Goal: Task Accomplishment & Management: Use online tool/utility

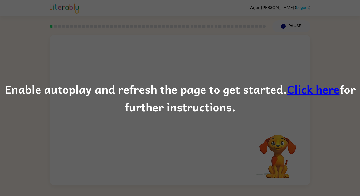
click at [321, 88] on link "Click here" at bounding box center [313, 89] width 53 height 18
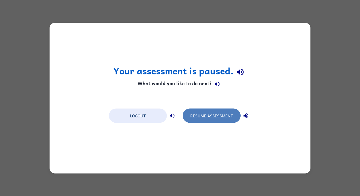
click at [201, 121] on button "Resume Assessment" at bounding box center [211, 115] width 58 height 14
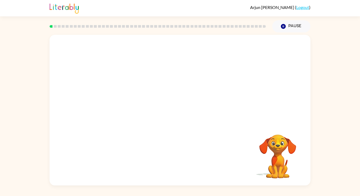
click at [201, 121] on div at bounding box center [180, 79] width 261 height 88
click at [164, 82] on video "Your browser must support playing .mp4 files to use Literably. Please try using…" at bounding box center [180, 79] width 261 height 88
click at [184, 106] on div at bounding box center [180, 112] width 34 height 19
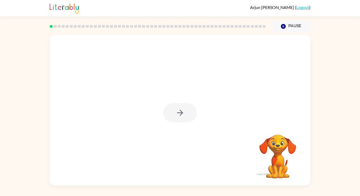
click at [184, 106] on div at bounding box center [180, 112] width 34 height 19
click at [187, 106] on button "button" at bounding box center [180, 112] width 34 height 19
click at [187, 106] on div at bounding box center [180, 112] width 34 height 19
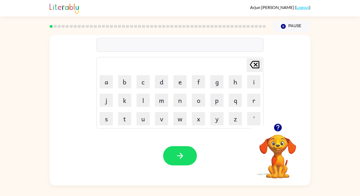
click at [280, 150] on video "Your browser must support playing .mp4 files to use Literably. Please try using…" at bounding box center [277, 152] width 53 height 53
click at [277, 125] on icon "button" at bounding box center [277, 127] width 9 height 9
click at [277, 124] on icon "button" at bounding box center [278, 128] width 8 height 8
click at [147, 121] on button "u" at bounding box center [142, 118] width 13 height 13
click at [174, 102] on button "n" at bounding box center [179, 99] width 13 height 13
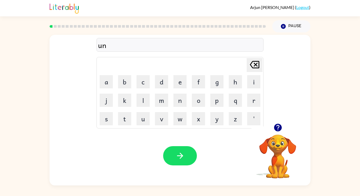
type button "n"
click at [184, 162] on button "button" at bounding box center [180, 155] width 34 height 19
click at [184, 162] on div at bounding box center [180, 155] width 34 height 19
click at [183, 159] on icon "button" at bounding box center [179, 155] width 9 height 9
click at [171, 159] on button "button" at bounding box center [180, 155] width 34 height 19
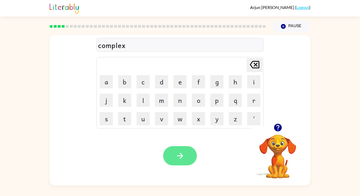
click at [176, 151] on icon "button" at bounding box center [179, 155] width 9 height 9
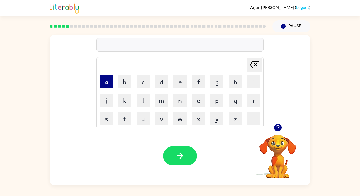
click at [109, 85] on button "a" at bounding box center [106, 81] width 13 height 13
click at [146, 85] on button "c" at bounding box center [142, 81] width 13 height 13
click at [197, 101] on button "o" at bounding box center [198, 99] width 13 height 13
click at [252, 101] on button "r" at bounding box center [253, 99] width 13 height 13
click at [181, 103] on button "n" at bounding box center [179, 99] width 13 height 13
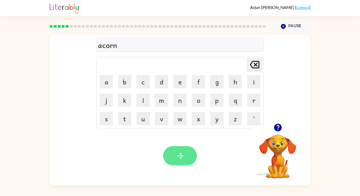
click at [184, 149] on button "button" at bounding box center [180, 155] width 34 height 19
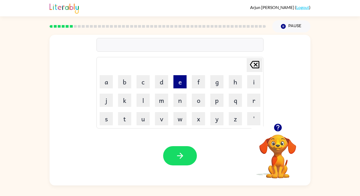
click at [178, 83] on button "e" at bounding box center [179, 81] width 13 height 13
click at [140, 100] on button "l" at bounding box center [142, 99] width 13 height 13
click at [250, 80] on button "i" at bounding box center [253, 81] width 13 height 13
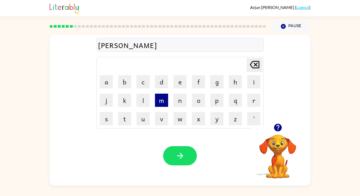
click at [162, 102] on button "m" at bounding box center [161, 99] width 13 height 13
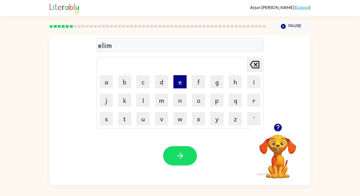
click at [175, 84] on button "e" at bounding box center [179, 81] width 13 height 13
click at [174, 101] on button "n" at bounding box center [179, 99] width 13 height 13
click at [251, 58] on td "Delete Delete last character input" at bounding box center [179, 65] width 165 height 14
click at [253, 60] on icon "Delete Delete last character input" at bounding box center [254, 64] width 13 height 13
click at [253, 62] on icon "Delete Delete last character input" at bounding box center [254, 64] width 13 height 13
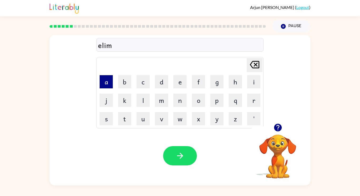
click at [103, 87] on button "a" at bounding box center [106, 81] width 13 height 13
click at [174, 100] on button "n" at bounding box center [179, 99] width 13 height 13
click at [106, 85] on button "a" at bounding box center [106, 81] width 13 height 13
click at [125, 116] on button "t" at bounding box center [124, 118] width 13 height 13
click at [184, 79] on button "e" at bounding box center [179, 81] width 13 height 13
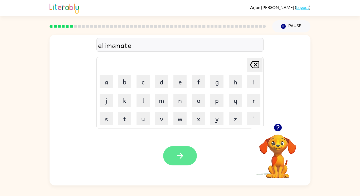
click at [188, 164] on button "button" at bounding box center [180, 155] width 34 height 19
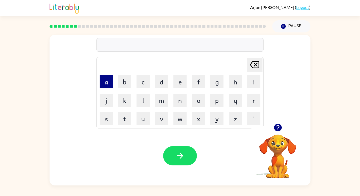
click at [110, 82] on button "a" at bounding box center [106, 81] width 13 height 13
click at [177, 96] on button "n" at bounding box center [179, 99] width 13 height 13
click at [108, 123] on button "s" at bounding box center [106, 118] width 13 height 13
click at [176, 118] on button "w" at bounding box center [179, 118] width 13 height 13
click at [179, 83] on button "e" at bounding box center [179, 81] width 13 height 13
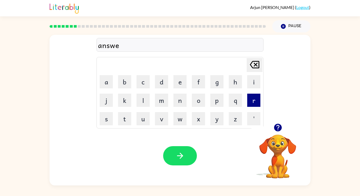
click at [255, 99] on button "r" at bounding box center [253, 99] width 13 height 13
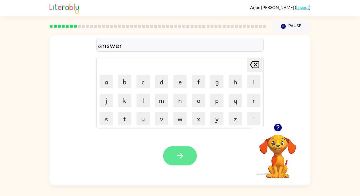
click at [186, 159] on button "button" at bounding box center [180, 155] width 34 height 19
click at [176, 160] on icon "button" at bounding box center [179, 155] width 9 height 9
click at [175, 148] on button "button" at bounding box center [180, 155] width 34 height 19
click at [180, 162] on button "button" at bounding box center [180, 155] width 34 height 19
click at [173, 159] on button "button" at bounding box center [180, 155] width 34 height 19
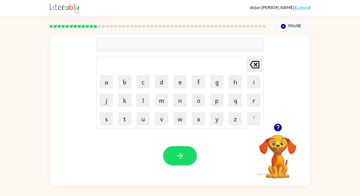
click at [275, 127] on icon "button" at bounding box center [278, 128] width 8 height 8
click at [158, 78] on button "d" at bounding box center [161, 81] width 13 height 13
click at [249, 104] on button "r" at bounding box center [253, 99] width 13 height 13
click at [195, 98] on button "o" at bounding box center [198, 99] width 13 height 13
click at [213, 100] on button "p" at bounding box center [216, 99] width 13 height 13
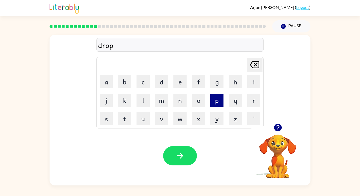
click at [213, 100] on button "p" at bounding box center [216, 99] width 13 height 13
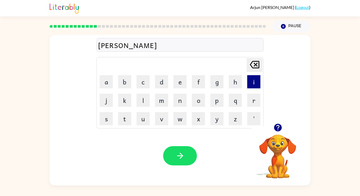
click at [250, 81] on button "i" at bounding box center [253, 81] width 13 height 13
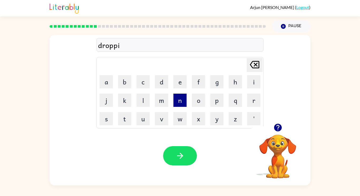
click at [179, 105] on button "n" at bounding box center [179, 99] width 13 height 13
click at [212, 86] on button "g" at bounding box center [216, 81] width 13 height 13
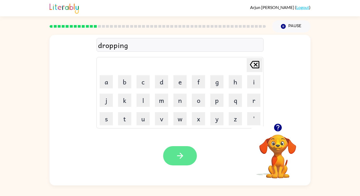
click at [182, 152] on icon "button" at bounding box center [179, 155] width 9 height 9
click at [169, 170] on div "Your browser must support playing .mp4 files to use Literably. Please try using…" at bounding box center [180, 155] width 261 height 59
click at [177, 163] on button "button" at bounding box center [180, 155] width 34 height 19
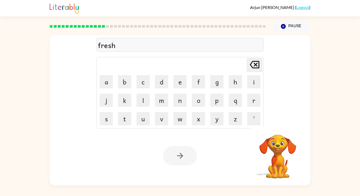
click at [180, 154] on div at bounding box center [180, 155] width 34 height 19
click at [180, 154] on icon "button" at bounding box center [180, 155] width 6 height 6
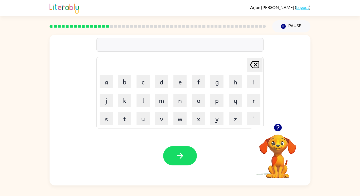
click at [277, 127] on icon "button" at bounding box center [278, 128] width 8 height 8
click at [171, 159] on button "button" at bounding box center [180, 155] width 34 height 19
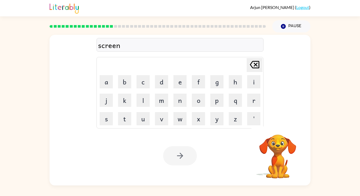
click at [178, 155] on div at bounding box center [180, 155] width 34 height 19
click at [178, 155] on icon "button" at bounding box center [179, 155] width 9 height 9
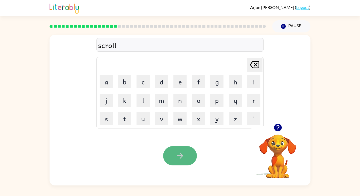
click at [177, 156] on icon "button" at bounding box center [180, 155] width 6 height 6
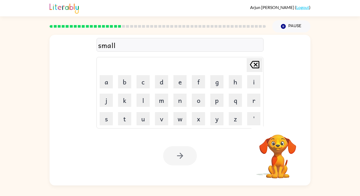
click at [177, 156] on div at bounding box center [180, 155] width 34 height 19
click at [177, 155] on div at bounding box center [180, 155] width 34 height 19
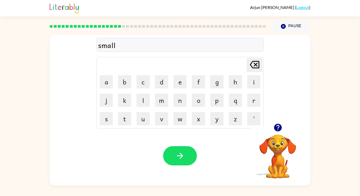
click at [177, 155] on icon "button" at bounding box center [180, 155] width 6 height 6
click at [179, 155] on div at bounding box center [180, 155] width 34 height 19
click at [179, 155] on icon "button" at bounding box center [179, 155] width 9 height 9
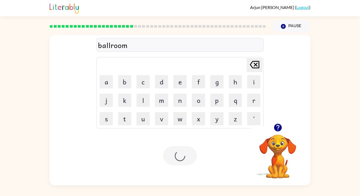
click at [179, 155] on div at bounding box center [180, 155] width 34 height 19
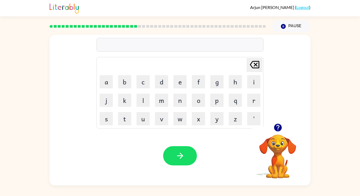
click at [279, 128] on icon "button" at bounding box center [278, 128] width 8 height 8
click at [180, 155] on icon "button" at bounding box center [179, 155] width 9 height 9
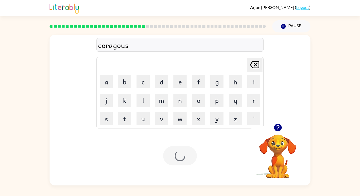
click at [180, 155] on div at bounding box center [180, 155] width 34 height 19
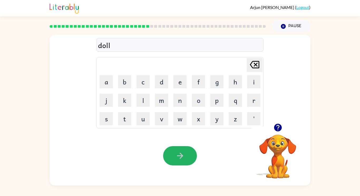
click at [180, 155] on icon "button" at bounding box center [179, 155] width 9 height 9
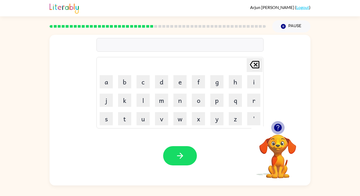
click at [275, 127] on icon "button" at bounding box center [278, 128] width 8 height 8
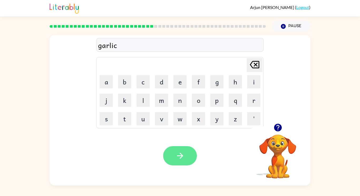
click at [180, 151] on button "button" at bounding box center [180, 155] width 34 height 19
click at [180, 150] on button "button" at bounding box center [180, 155] width 34 height 19
click at [180, 150] on div at bounding box center [180, 155] width 34 height 19
click at [180, 150] on button "button" at bounding box center [180, 155] width 34 height 19
click at [180, 150] on div at bounding box center [180, 155] width 34 height 19
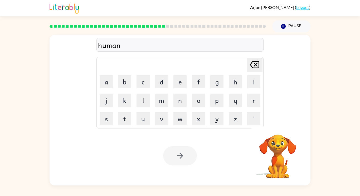
click at [180, 150] on div at bounding box center [180, 155] width 34 height 19
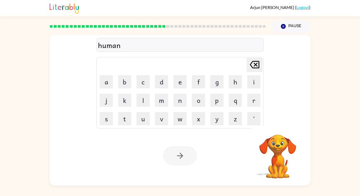
click at [180, 150] on div at bounding box center [180, 155] width 34 height 19
click at [180, 150] on button "button" at bounding box center [180, 155] width 34 height 19
click at [180, 150] on div at bounding box center [180, 155] width 34 height 19
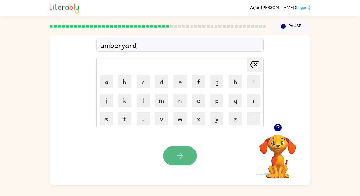
click at [183, 154] on icon "button" at bounding box center [179, 155] width 9 height 9
click at [181, 152] on icon "button" at bounding box center [179, 155] width 9 height 9
click at [182, 141] on div "Your browser must support playing .mp4 files to use Literably. Please try using…" at bounding box center [180, 155] width 261 height 59
click at [185, 147] on button "button" at bounding box center [180, 155] width 34 height 19
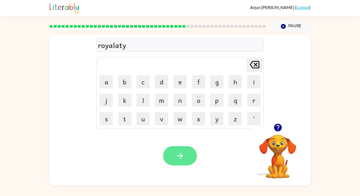
click at [179, 154] on icon "button" at bounding box center [179, 155] width 9 height 9
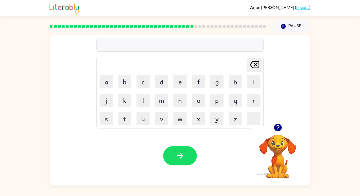
click at [279, 129] on icon "button" at bounding box center [278, 128] width 8 height 8
click at [282, 133] on div at bounding box center [277, 127] width 53 height 13
click at [277, 132] on icon "button" at bounding box center [277, 127] width 9 height 9
click at [182, 153] on icon "button" at bounding box center [179, 155] width 9 height 9
click at [275, 125] on icon "button" at bounding box center [278, 128] width 8 height 8
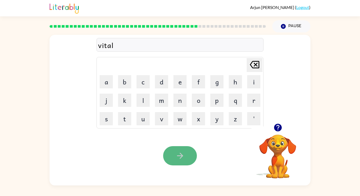
click at [174, 157] on button "button" at bounding box center [180, 155] width 34 height 19
click at [180, 153] on icon "button" at bounding box center [180, 155] width 6 height 6
click at [179, 153] on icon "button" at bounding box center [179, 155] width 9 height 9
click at [179, 154] on icon "button" at bounding box center [179, 155] width 9 height 9
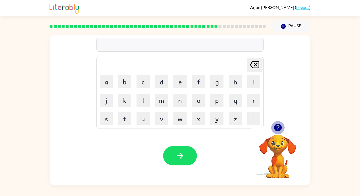
click at [279, 125] on icon "button" at bounding box center [277, 127] width 9 height 9
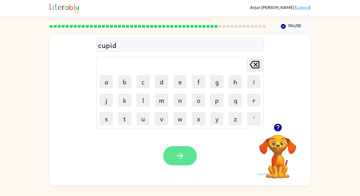
click at [174, 150] on button "button" at bounding box center [180, 155] width 34 height 19
click at [275, 123] on icon "button" at bounding box center [277, 127] width 9 height 9
click at [173, 156] on button "button" at bounding box center [180, 155] width 34 height 19
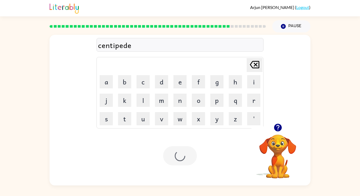
click at [173, 156] on div at bounding box center [180, 155] width 34 height 19
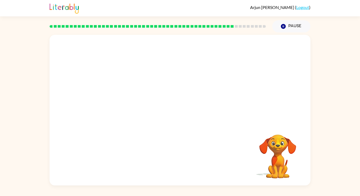
click at [282, 141] on video "Your browser must support playing .mp4 files to use Literably. Please try using…" at bounding box center [277, 152] width 53 height 53
click at [179, 113] on div at bounding box center [180, 112] width 34 height 19
click at [179, 113] on icon "button" at bounding box center [180, 113] width 6 height 6
click at [179, 113] on div at bounding box center [180, 79] width 261 height 88
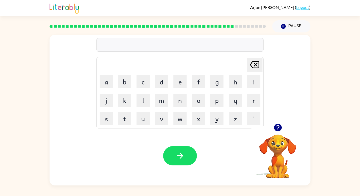
click at [277, 131] on icon "button" at bounding box center [277, 127] width 9 height 9
click at [217, 79] on button "g" at bounding box center [216, 81] width 13 height 13
click at [249, 95] on button "r" at bounding box center [253, 99] width 13 height 13
click at [181, 80] on button "e" at bounding box center [179, 81] width 13 height 13
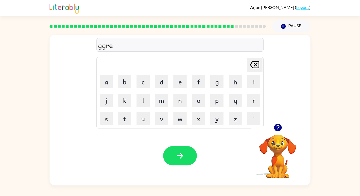
click at [126, 111] on td "t" at bounding box center [125, 119] width 18 height 18
click at [126, 112] on button "t" at bounding box center [124, 118] width 13 height 13
click at [256, 68] on icon at bounding box center [254, 64] width 9 height 7
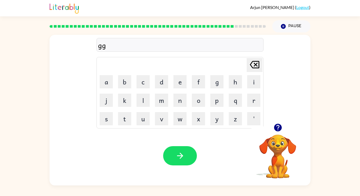
click at [256, 68] on icon at bounding box center [254, 64] width 9 height 7
click at [256, 95] on button "r" at bounding box center [253, 99] width 13 height 13
click at [177, 80] on button "e" at bounding box center [179, 81] width 13 height 13
click at [122, 114] on button "t" at bounding box center [124, 118] width 13 height 13
click at [138, 80] on button "c" at bounding box center [142, 81] width 13 height 13
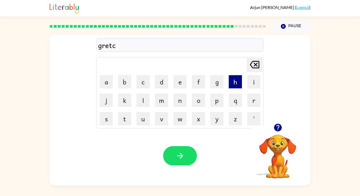
click at [238, 83] on button "h" at bounding box center [235, 81] width 13 height 13
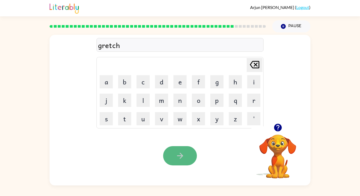
click at [173, 160] on button "button" at bounding box center [180, 155] width 34 height 19
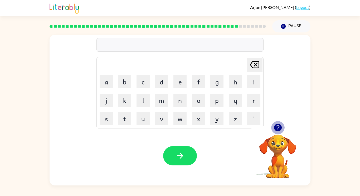
click at [280, 125] on icon "button" at bounding box center [278, 128] width 8 height 8
click at [106, 112] on button "s" at bounding box center [106, 118] width 13 height 13
click at [219, 96] on button "p" at bounding box center [216, 99] width 13 height 13
click at [141, 103] on button "l" at bounding box center [142, 99] width 13 height 13
click at [254, 83] on button "i" at bounding box center [253, 81] width 13 height 13
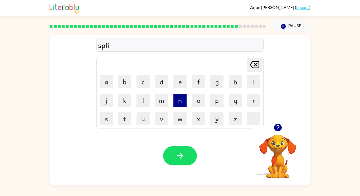
click at [179, 96] on button "n" at bounding box center [179, 99] width 13 height 13
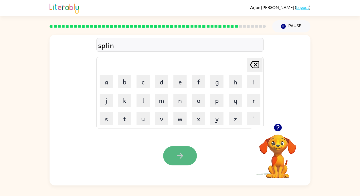
click at [183, 149] on button "button" at bounding box center [180, 155] width 34 height 19
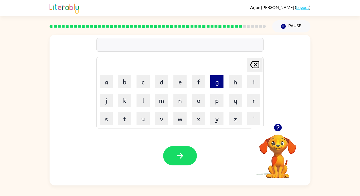
click at [215, 81] on button "g" at bounding box center [216, 81] width 13 height 13
click at [143, 104] on button "l" at bounding box center [142, 99] width 13 height 13
click at [141, 124] on button "u" at bounding box center [142, 118] width 13 height 13
click at [195, 82] on button "f" at bounding box center [198, 81] width 13 height 13
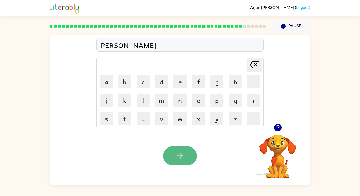
click at [175, 156] on icon "button" at bounding box center [179, 155] width 9 height 9
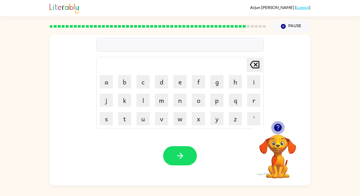
click at [273, 129] on icon "button" at bounding box center [277, 127] width 9 height 9
click at [197, 81] on button "f" at bounding box center [198, 81] width 13 height 13
click at [257, 76] on button "i" at bounding box center [253, 81] width 13 height 13
click at [105, 117] on button "s" at bounding box center [106, 118] width 13 height 13
click at [232, 84] on button "h" at bounding box center [235, 81] width 13 height 13
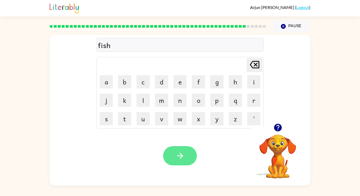
click at [188, 160] on button "button" at bounding box center [180, 155] width 34 height 19
click at [188, 160] on div at bounding box center [180, 155] width 34 height 19
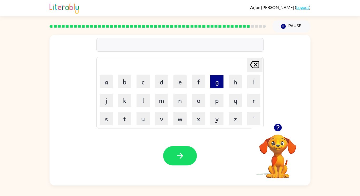
click at [213, 83] on button "g" at bounding box center [216, 81] width 13 height 13
click at [111, 80] on button "a" at bounding box center [106, 81] width 13 height 13
click at [190, 80] on td "f" at bounding box center [198, 82] width 18 height 18
click at [194, 82] on button "f" at bounding box center [198, 81] width 13 height 13
click at [194, 83] on button "f" at bounding box center [198, 81] width 13 height 13
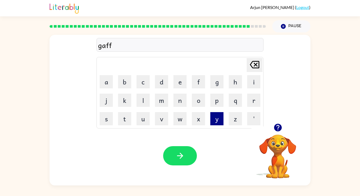
click at [211, 119] on button "y" at bounding box center [216, 118] width 13 height 13
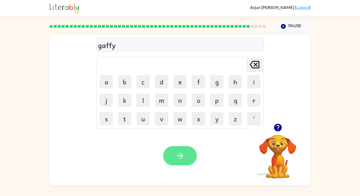
click at [183, 158] on icon "button" at bounding box center [179, 155] width 9 height 9
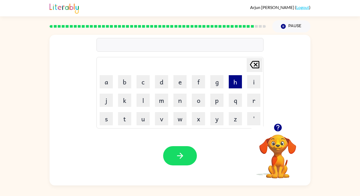
click at [238, 82] on button "h" at bounding box center [235, 81] width 13 height 13
click at [105, 78] on button "a" at bounding box center [106, 81] width 13 height 13
click at [106, 115] on button "s" at bounding box center [106, 118] width 13 height 13
click at [233, 86] on button "h" at bounding box center [235, 81] width 13 height 13
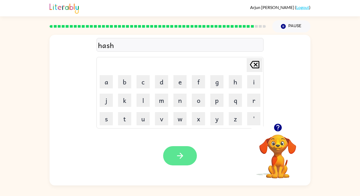
click at [178, 159] on icon "button" at bounding box center [179, 155] width 9 height 9
click at [117, 119] on td "t" at bounding box center [125, 119] width 18 height 18
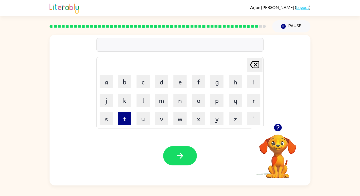
click at [122, 120] on button "t" at bounding box center [124, 118] width 13 height 13
click at [234, 78] on button "h" at bounding box center [235, 81] width 13 height 13
click at [139, 115] on button "u" at bounding box center [142, 118] width 13 height 13
click at [162, 103] on button "m" at bounding box center [161, 99] width 13 height 13
click at [213, 101] on button "p" at bounding box center [216, 99] width 13 height 13
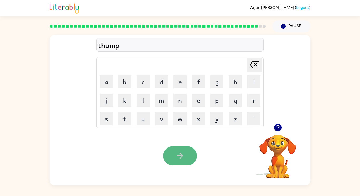
click at [178, 151] on icon "button" at bounding box center [179, 155] width 9 height 9
click at [283, 129] on button "button" at bounding box center [277, 127] width 13 height 13
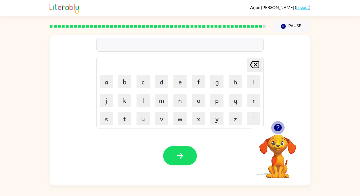
click at [278, 127] on icon "button" at bounding box center [277, 127] width 9 height 9
click at [234, 114] on button "z" at bounding box center [235, 118] width 13 height 13
click at [184, 80] on button "e" at bounding box center [179, 81] width 13 height 13
click at [140, 103] on button "l" at bounding box center [142, 99] width 13 height 13
click at [214, 104] on button "p" at bounding box center [216, 99] width 13 height 13
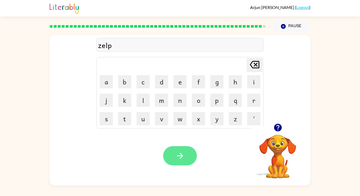
click at [174, 154] on button "button" at bounding box center [180, 155] width 34 height 19
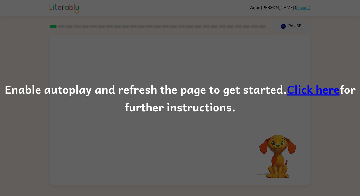
click at [295, 86] on link "Click here" at bounding box center [313, 89] width 53 height 18
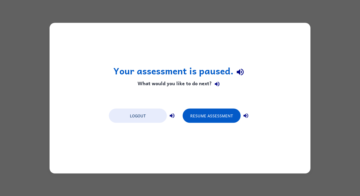
click at [249, 11] on div "Your assessment is paused. What would you like to do next? Logout Resume Assess…" at bounding box center [180, 98] width 360 height 196
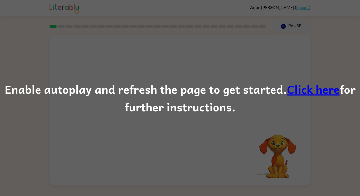
click at [303, 87] on link "Click here" at bounding box center [313, 89] width 53 height 18
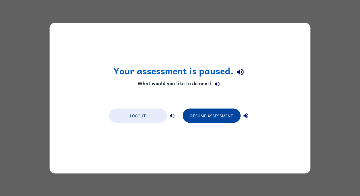
click at [208, 110] on button "Resume Assessment" at bounding box center [211, 115] width 58 height 14
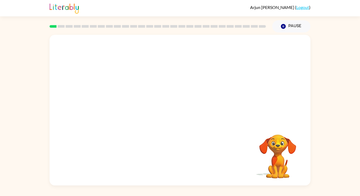
click at [151, 90] on div at bounding box center [180, 79] width 261 height 88
click at [171, 113] on button "button" at bounding box center [180, 112] width 34 height 19
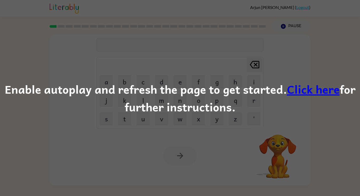
click at [240, 58] on div "Enable autoplay and refresh the page to get started. Click here for further ins…" at bounding box center [180, 98] width 360 height 196
click at [315, 93] on link "Click here" at bounding box center [313, 89] width 53 height 18
